Goal: Task Accomplishment & Management: Complete application form

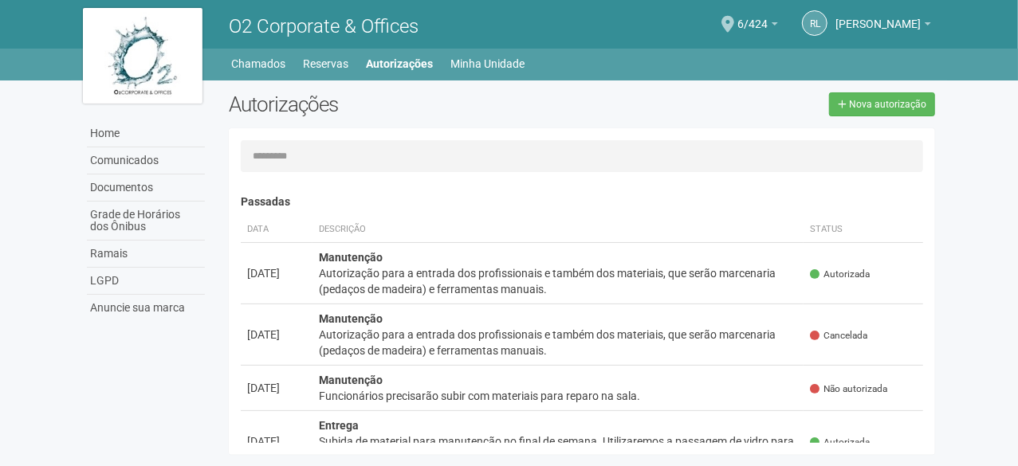
click at [484, 51] on div "Home Home Comunicados Documentos Grade de Horários dos Ônibus Ramais LGPD Anunc…" at bounding box center [509, 62] width 877 height 26
click at [486, 57] on link "Minha Unidade" at bounding box center [488, 64] width 74 height 22
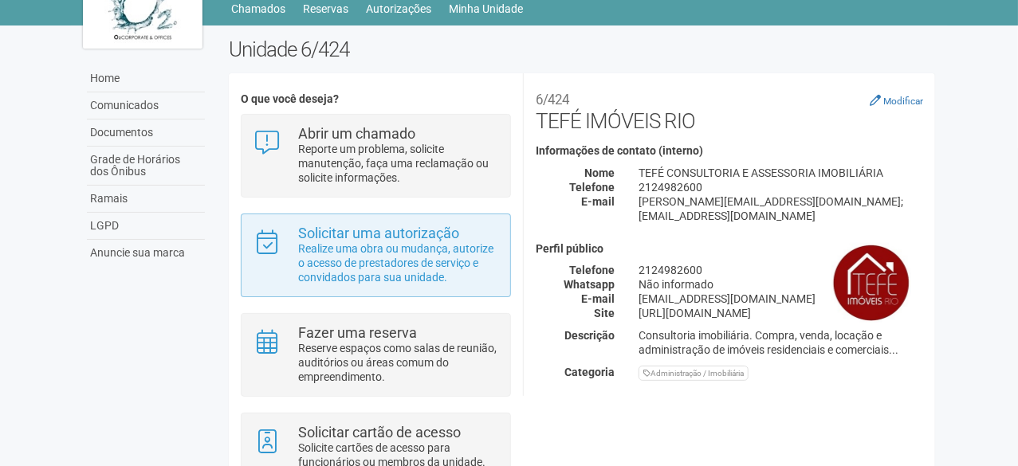
scroll to position [128, 0]
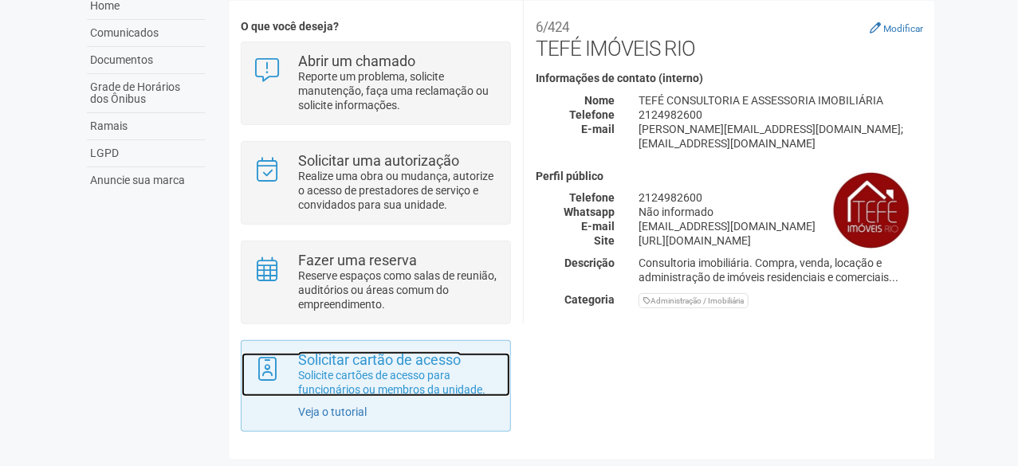
click at [397, 368] on p "Solicite cartões de acesso para funcionários ou membros da unidade." at bounding box center [398, 382] width 200 height 29
